Goal: Book appointment/travel/reservation

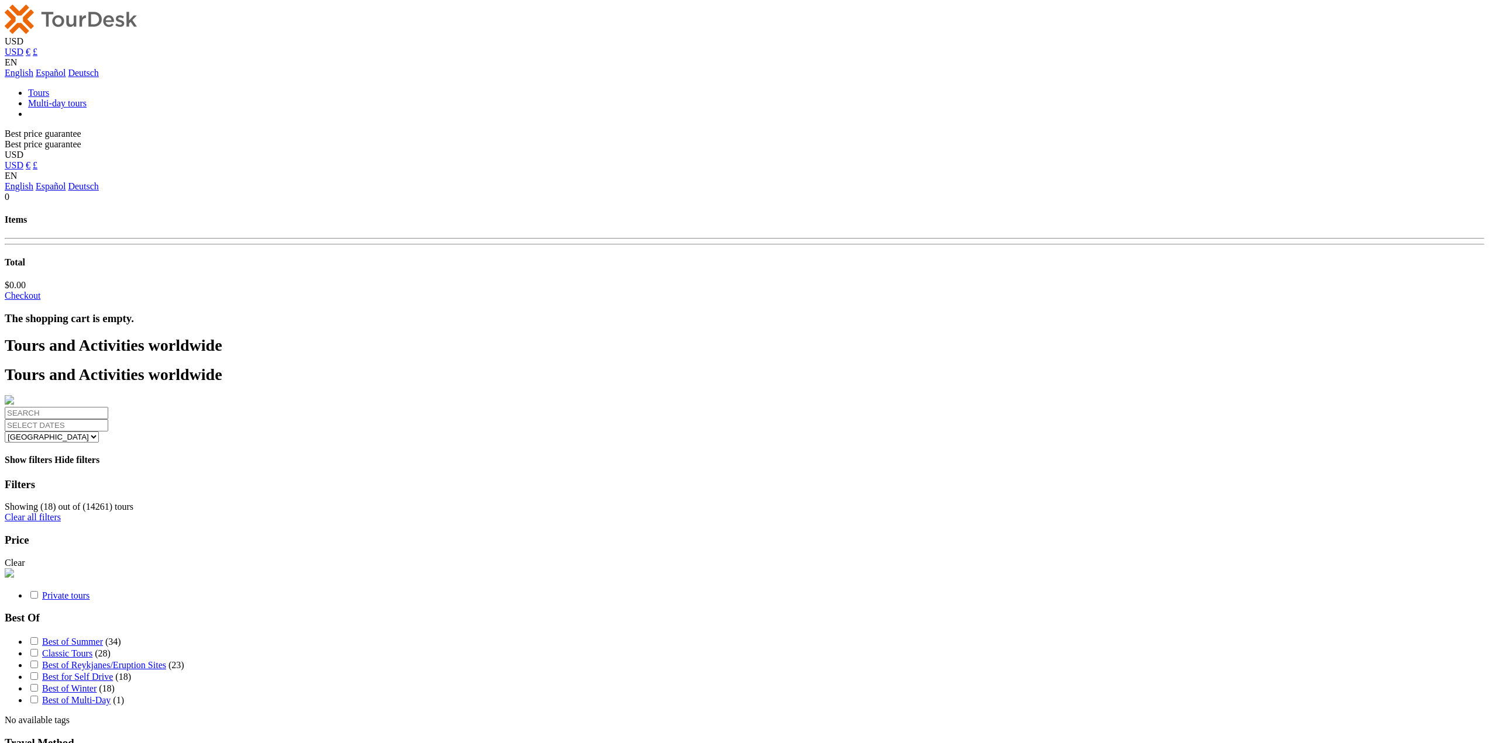
select select
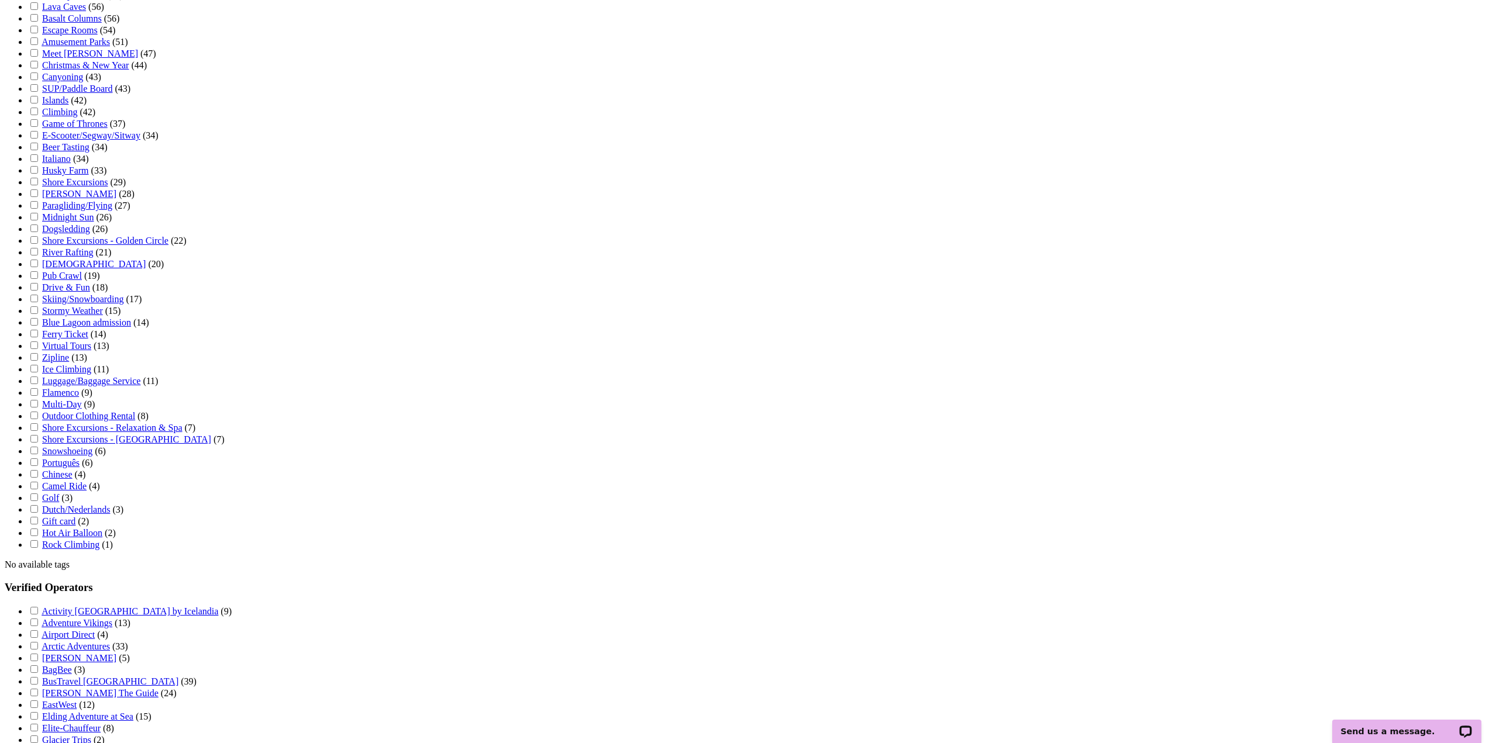
scroll to position [3396, 0]
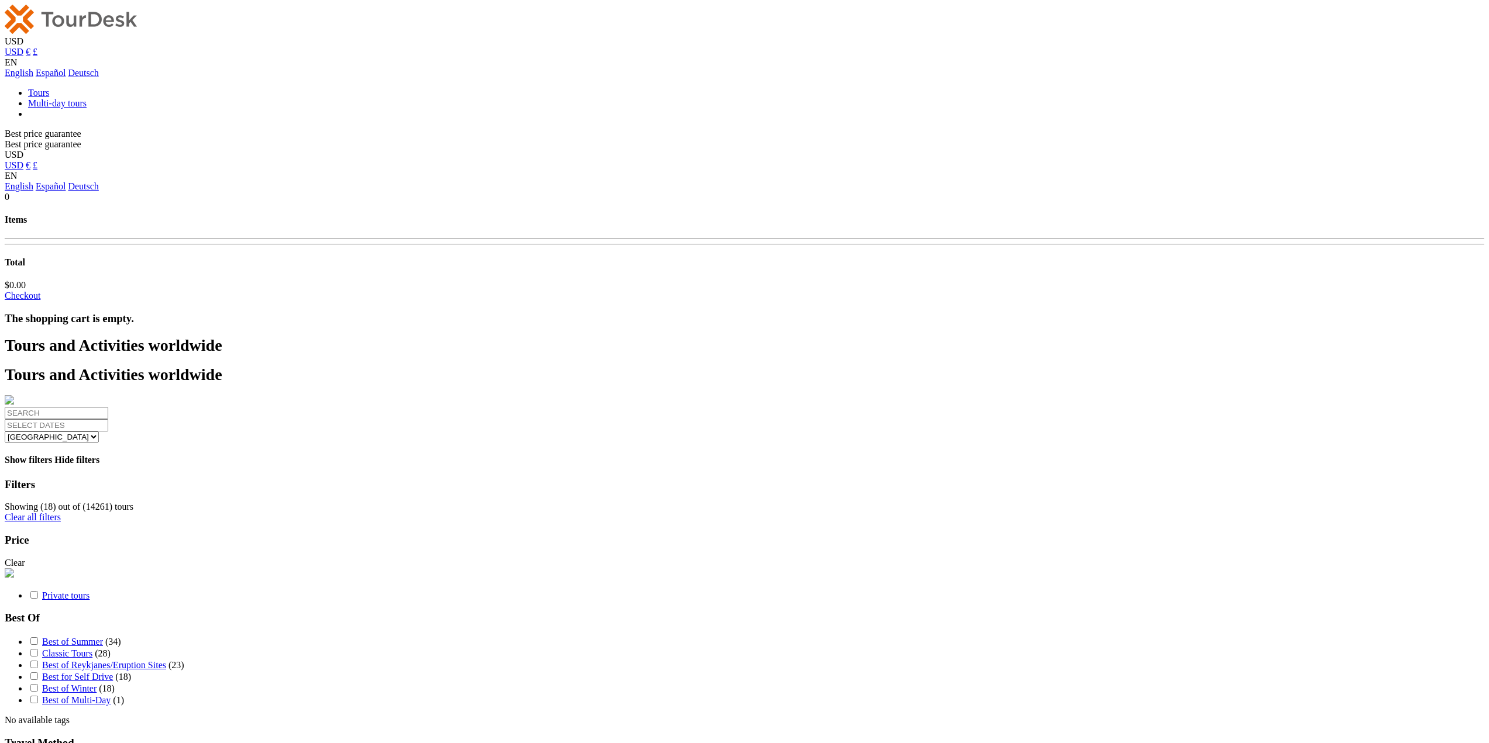
select select
